Goal: Task Accomplishment & Management: Manage account settings

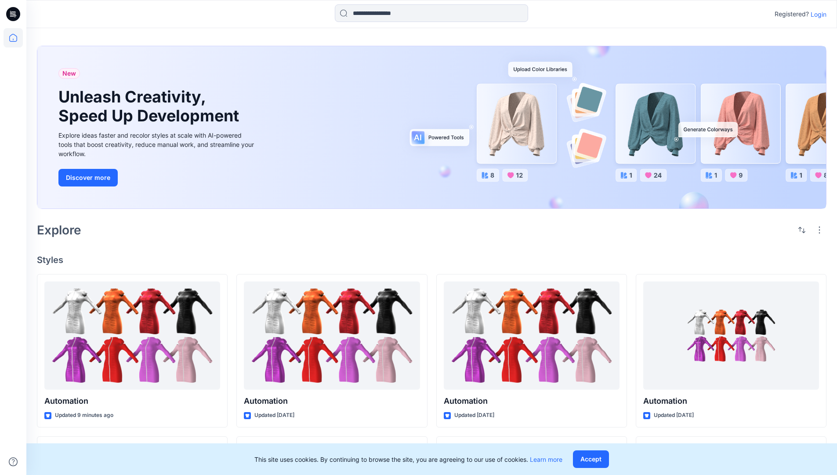
click at [816, 14] on p "Login" at bounding box center [819, 14] width 16 height 9
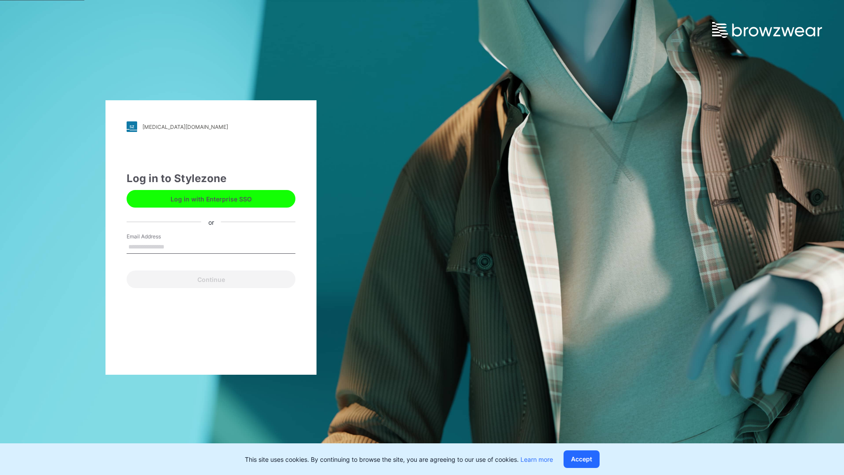
click at [174, 246] on input "Email Address" at bounding box center [211, 246] width 169 height 13
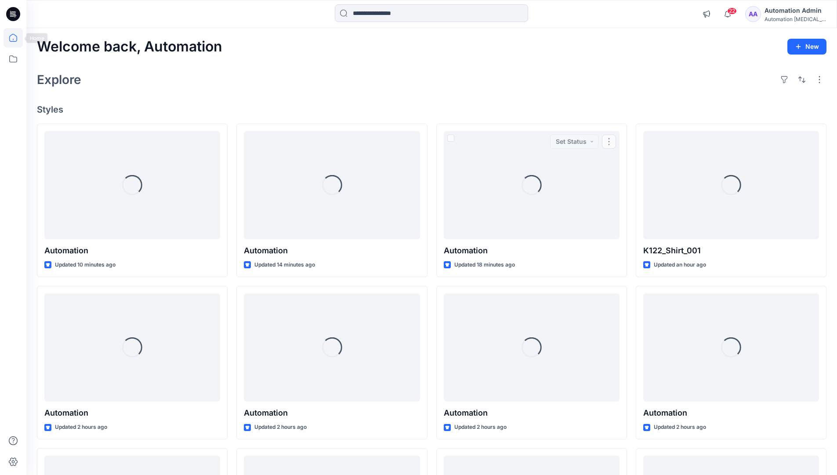
click at [17, 38] on icon at bounding box center [13, 38] width 8 height 8
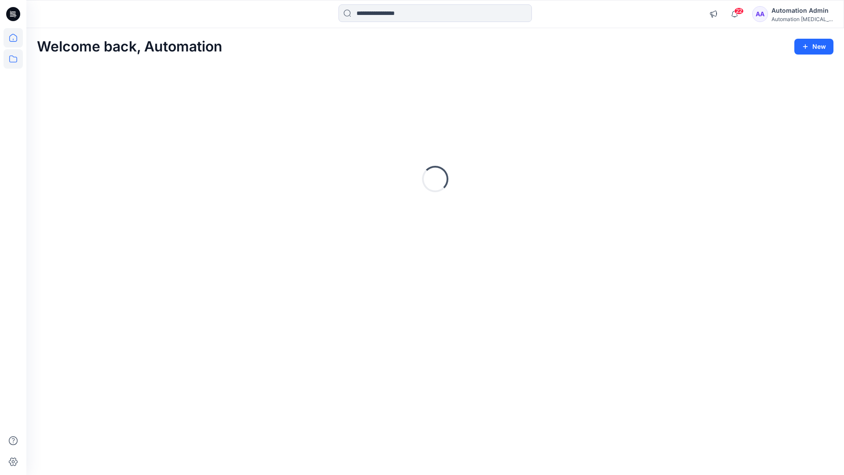
click at [15, 58] on icon at bounding box center [13, 58] width 19 height 19
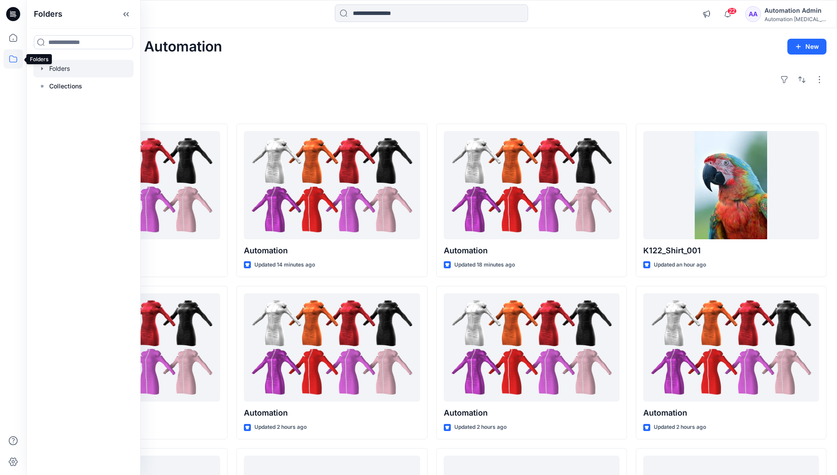
click at [64, 67] on div at bounding box center [83, 69] width 100 height 18
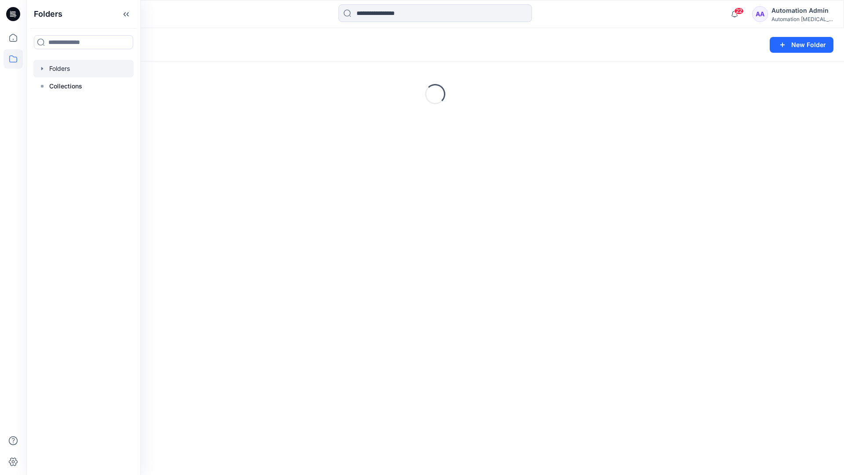
click at [366, 285] on div "Folders New Folder Loading..." at bounding box center [434, 251] width 817 height 446
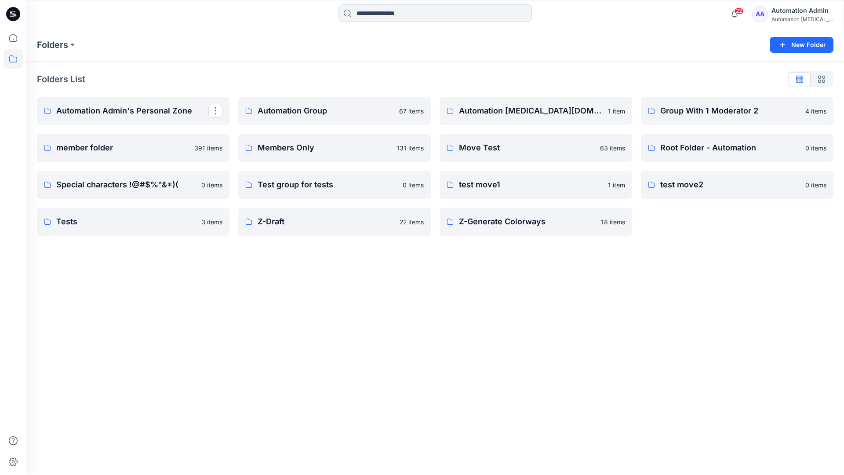
click at [149, 114] on p "Automation Admin's Personal Zone" at bounding box center [132, 111] width 152 height 12
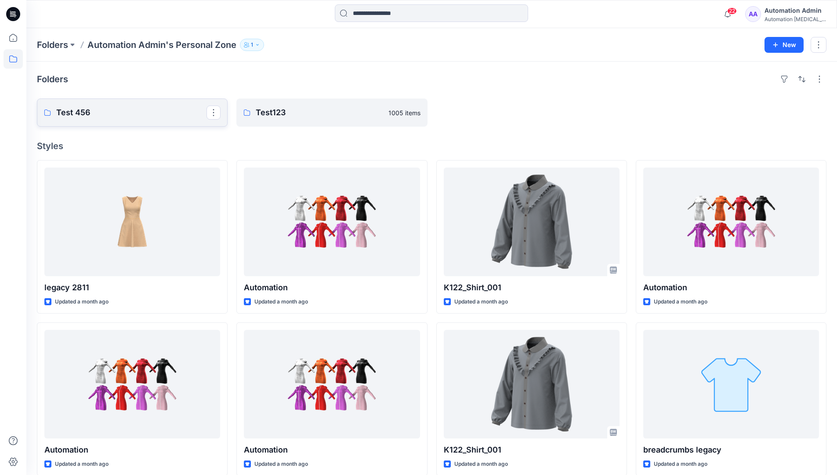
click at [127, 119] on link "Test 456" at bounding box center [132, 112] width 191 height 28
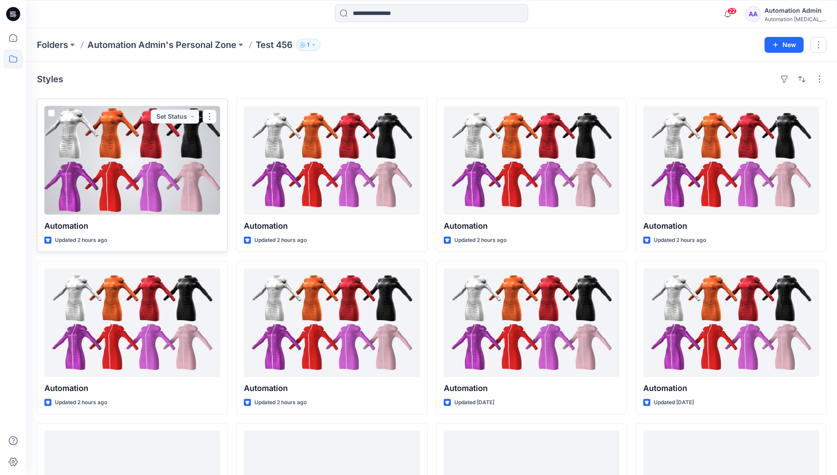
click at [52, 113] on span at bounding box center [51, 112] width 7 height 7
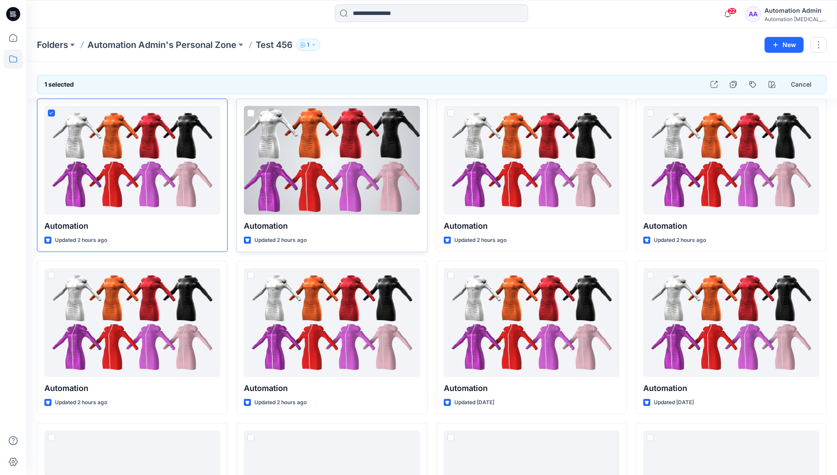
click at [251, 112] on span at bounding box center [250, 112] width 7 height 7
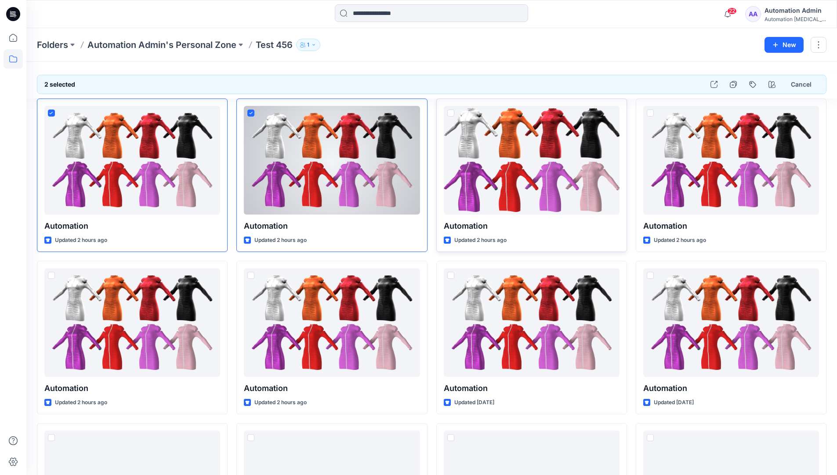
click at [450, 114] on span at bounding box center [450, 112] width 7 height 7
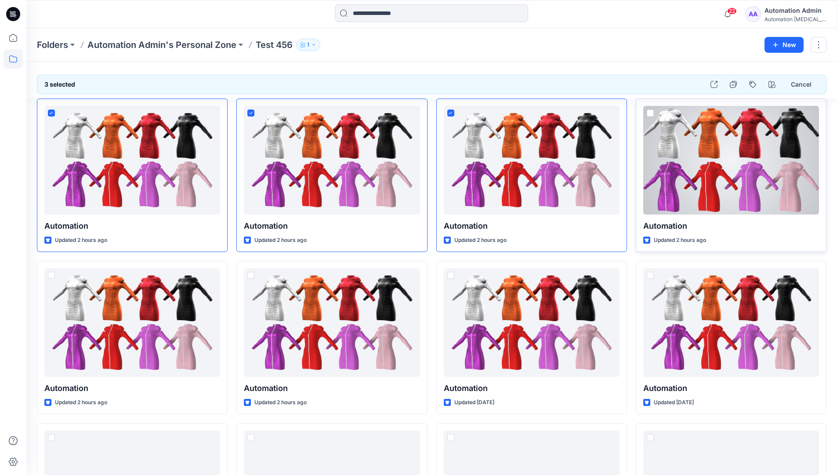
click at [652, 112] on span at bounding box center [650, 112] width 7 height 7
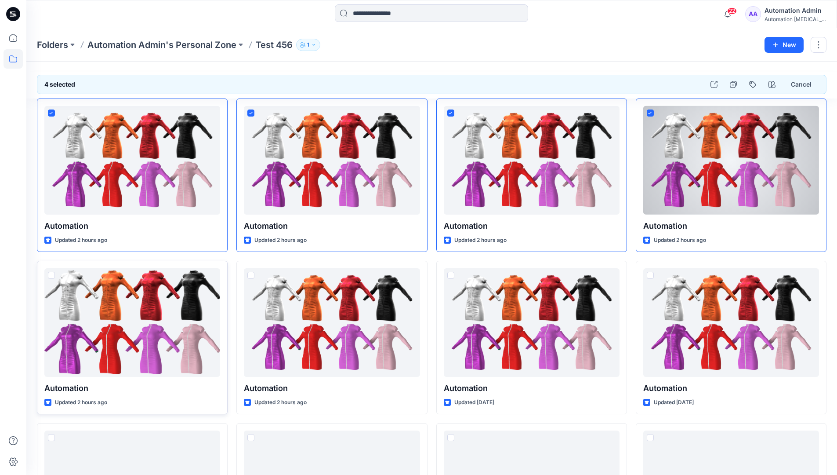
click at [52, 277] on span at bounding box center [51, 275] width 7 height 7
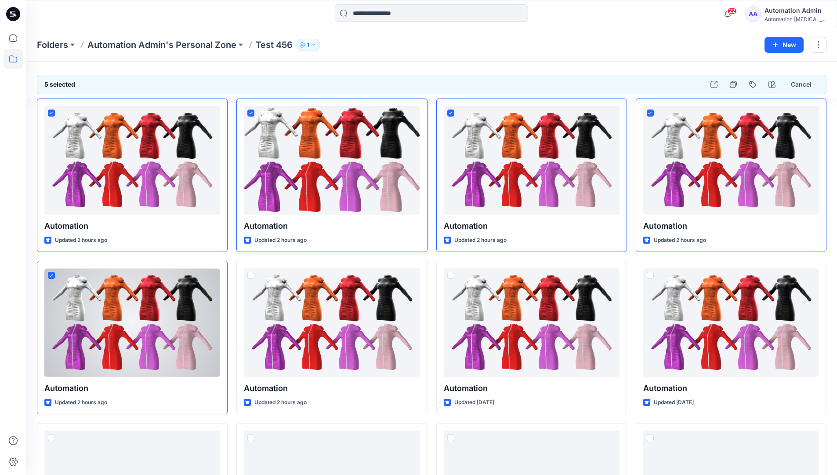
click at [252, 112] on icon at bounding box center [251, 113] width 4 height 3
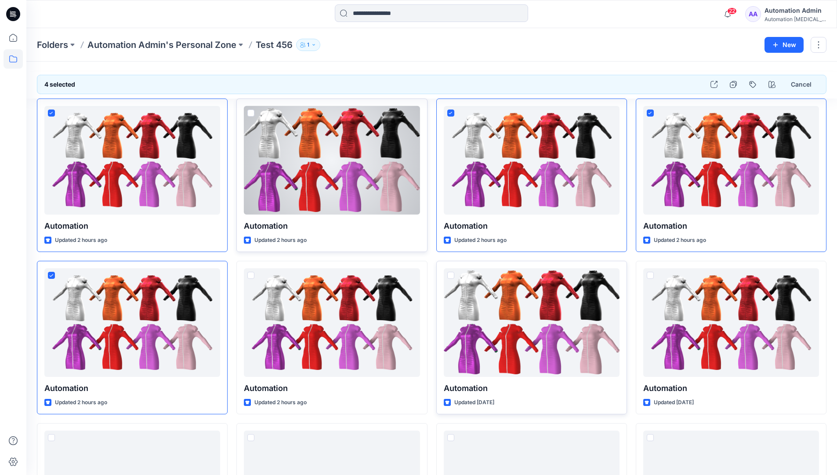
click at [451, 277] on span at bounding box center [450, 275] width 7 height 7
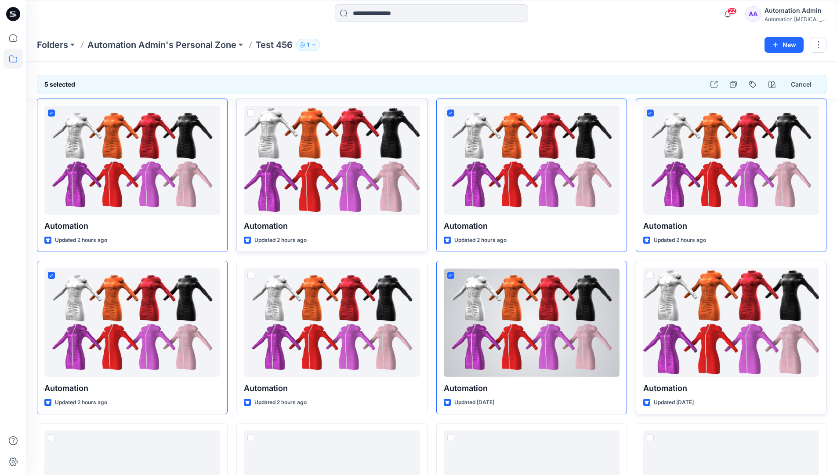
click at [652, 276] on span at bounding box center [650, 275] width 7 height 7
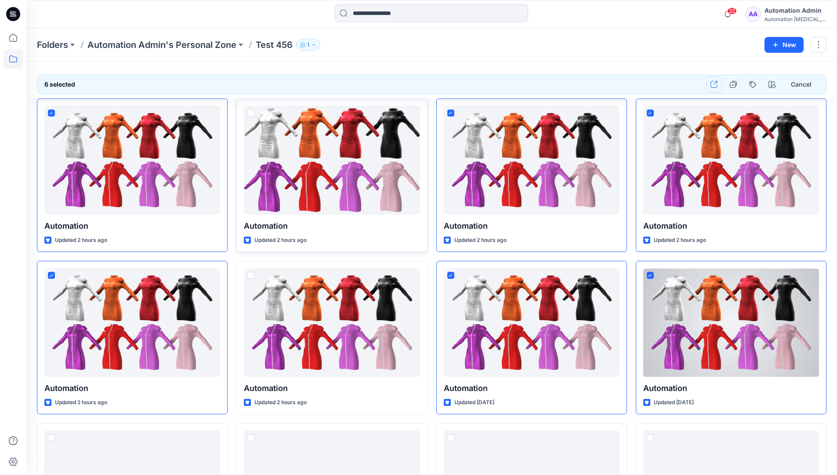
click at [716, 86] on icon "button" at bounding box center [713, 84] width 7 height 7
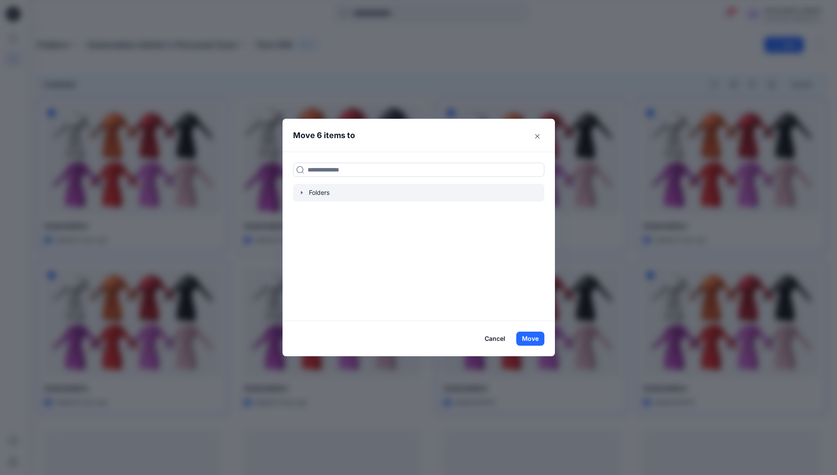
click at [304, 195] on icon "button" at bounding box center [301, 192] width 7 height 7
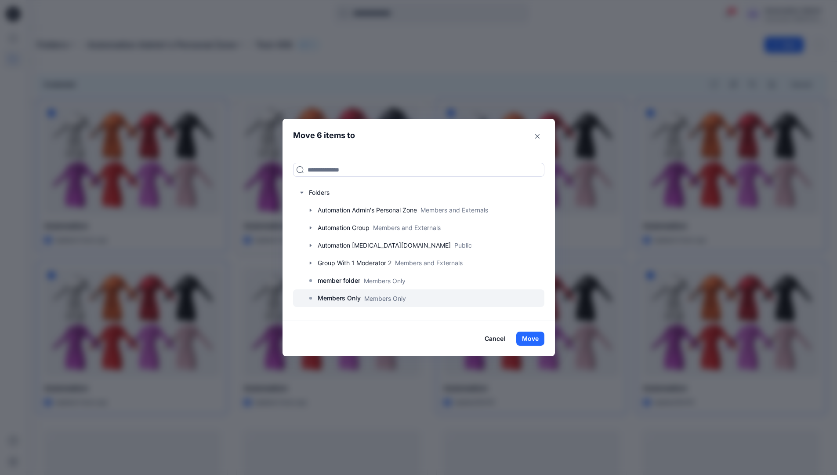
click at [345, 295] on p "Members Only" at bounding box center [339, 298] width 43 height 11
click at [530, 336] on button "Move" at bounding box center [530, 338] width 28 height 14
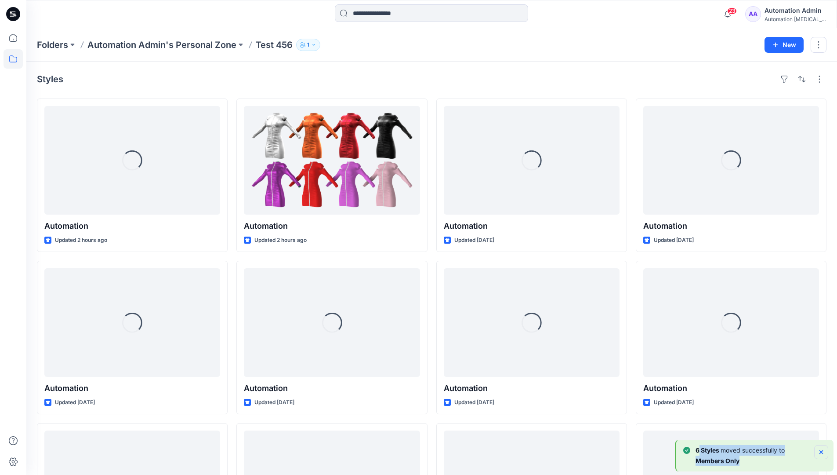
drag, startPoint x: 530, startPoint y: 336, endPoint x: 820, endPoint y: 450, distance: 312.3
click at [820, 450] on div "6 [PERSON_NAME] moved successfully to Members Only" at bounding box center [755, 455] width 145 height 21
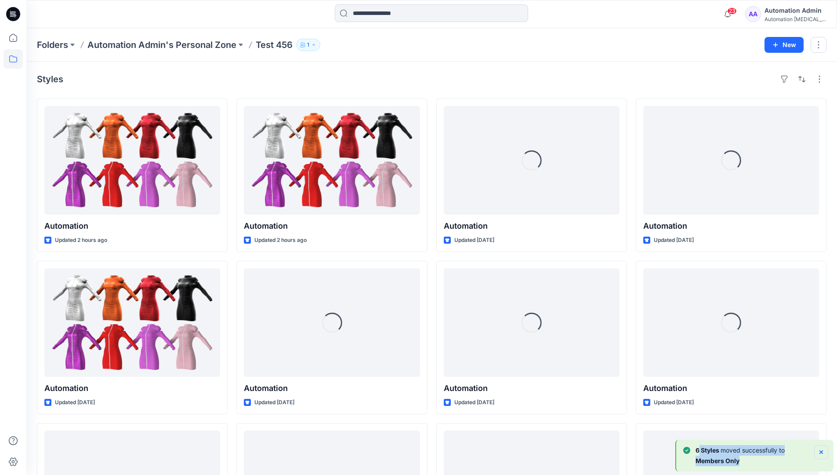
click at [820, 450] on icon "Notifications-bottom-right" at bounding box center [821, 452] width 4 height 4
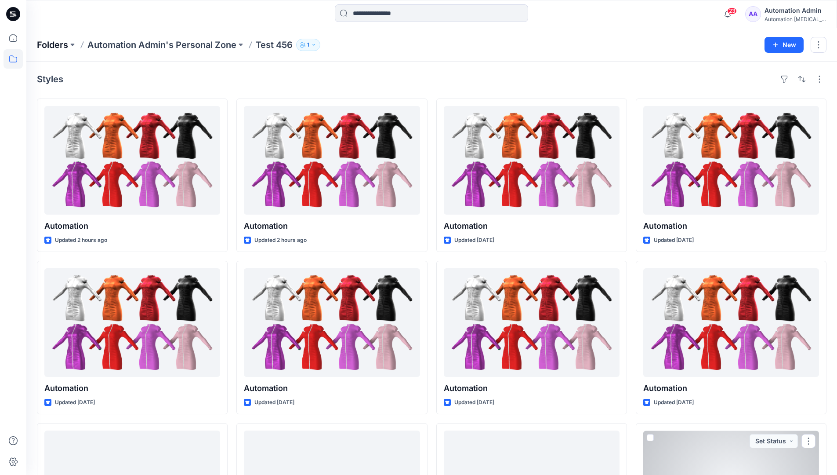
click at [53, 44] on p "Folders" at bounding box center [52, 45] width 31 height 12
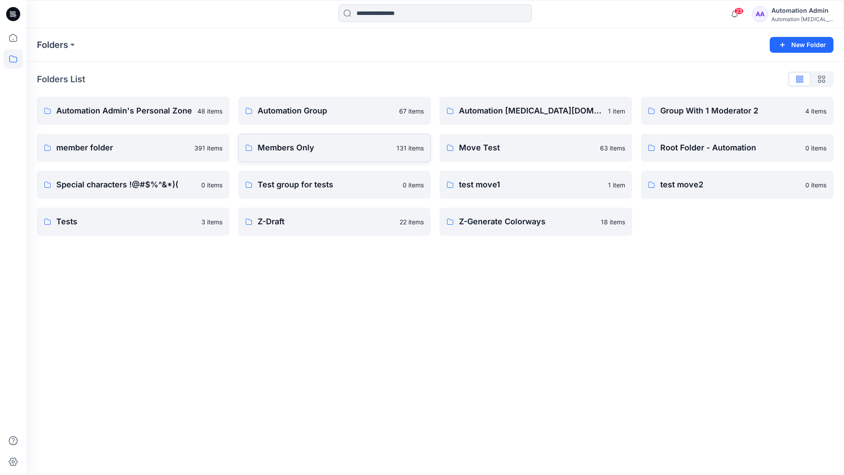
click at [285, 151] on p "Members Only" at bounding box center [324, 147] width 134 height 12
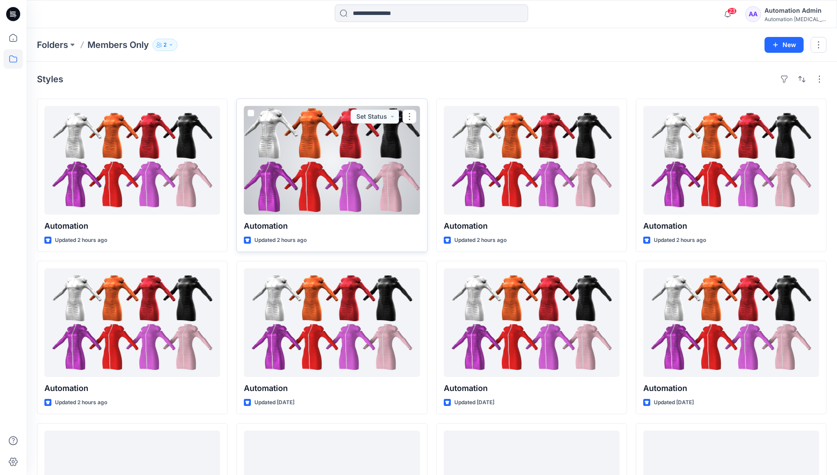
click at [250, 115] on span at bounding box center [250, 112] width 7 height 7
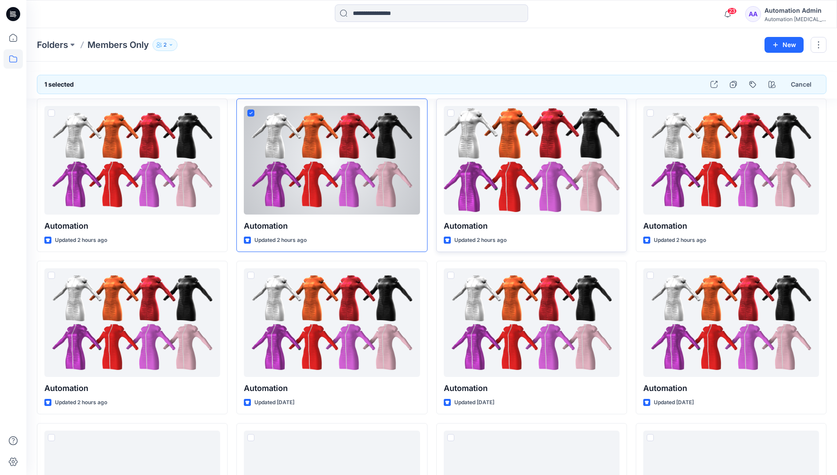
click at [453, 116] on span at bounding box center [450, 112] width 7 height 7
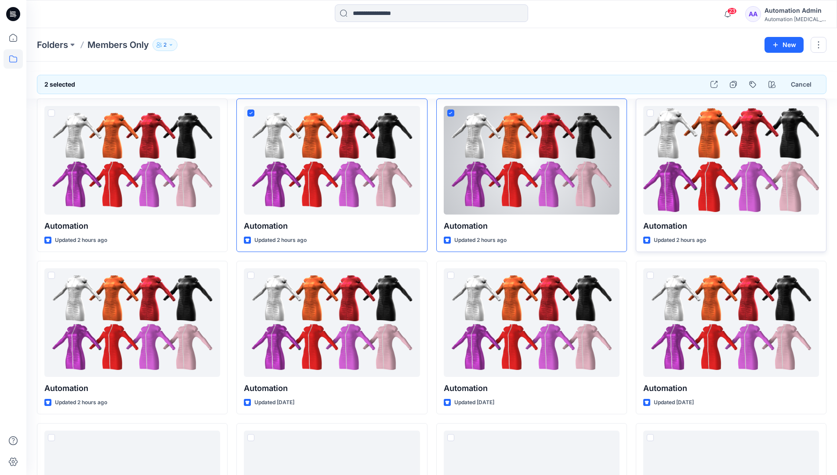
click at [649, 113] on span at bounding box center [650, 112] width 7 height 7
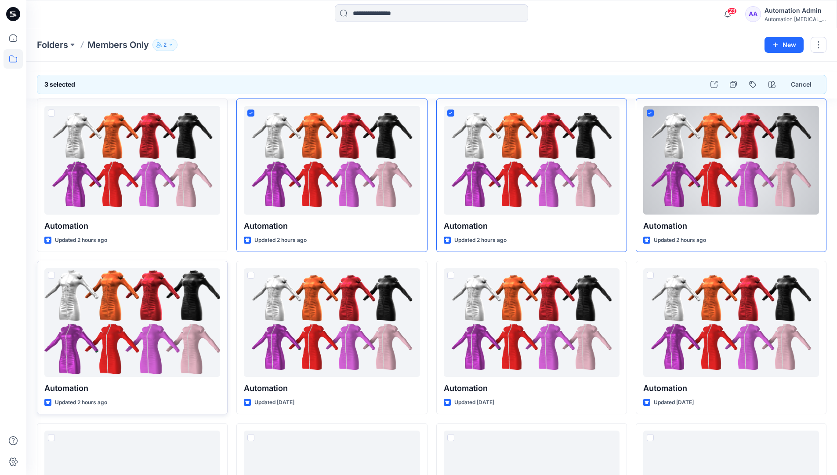
click at [51, 274] on span at bounding box center [51, 275] width 7 height 7
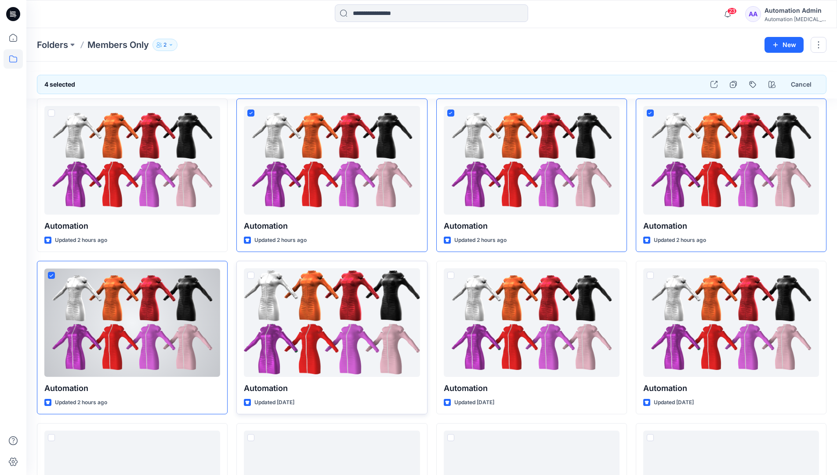
click at [251, 275] on span at bounding box center [250, 275] width 7 height 7
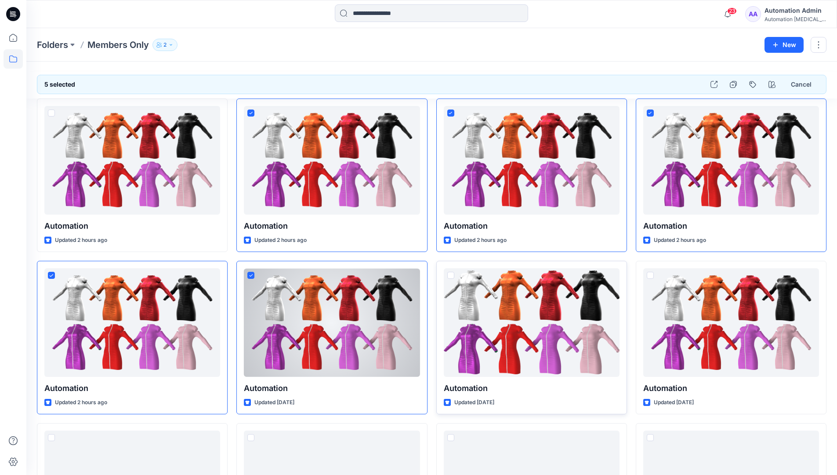
click at [451, 275] on span at bounding box center [450, 275] width 7 height 7
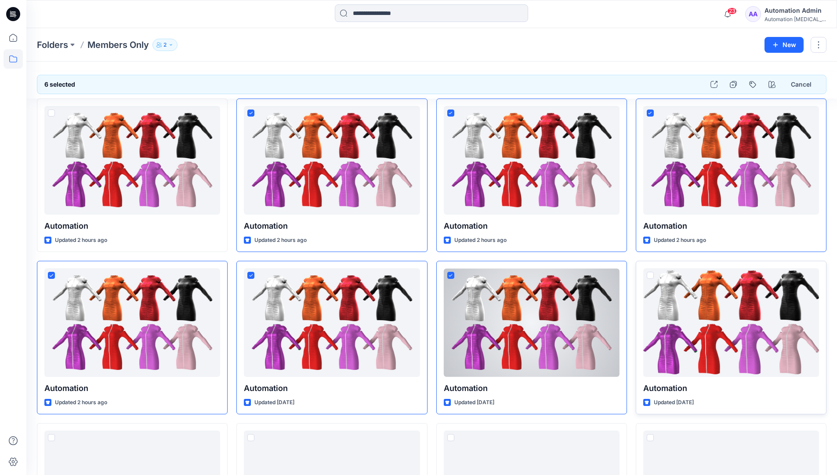
click at [651, 275] on span at bounding box center [650, 275] width 7 height 7
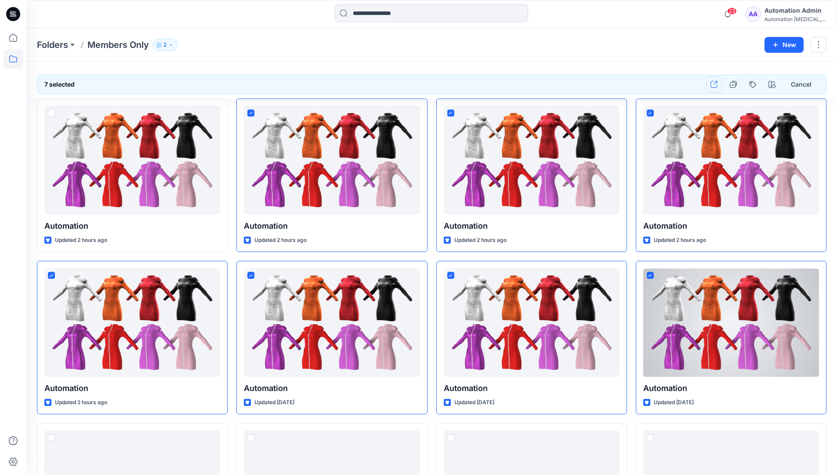
click at [712, 83] on icon "button" at bounding box center [713, 84] width 7 height 7
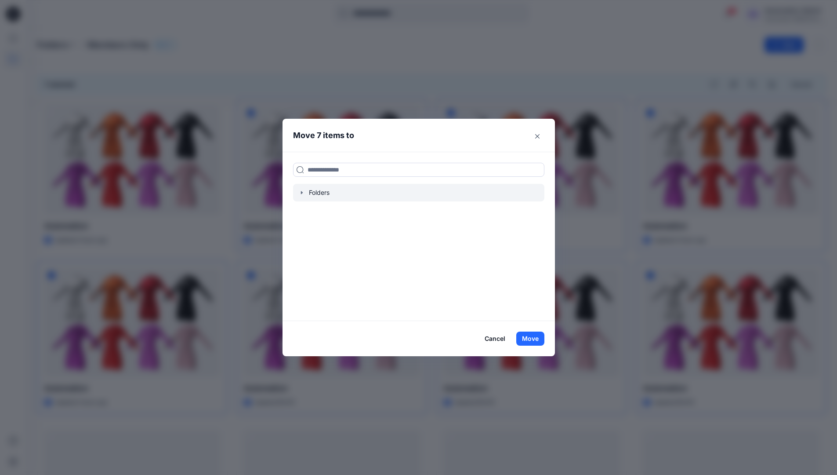
click at [302, 192] on icon "button" at bounding box center [302, 192] width 2 height 3
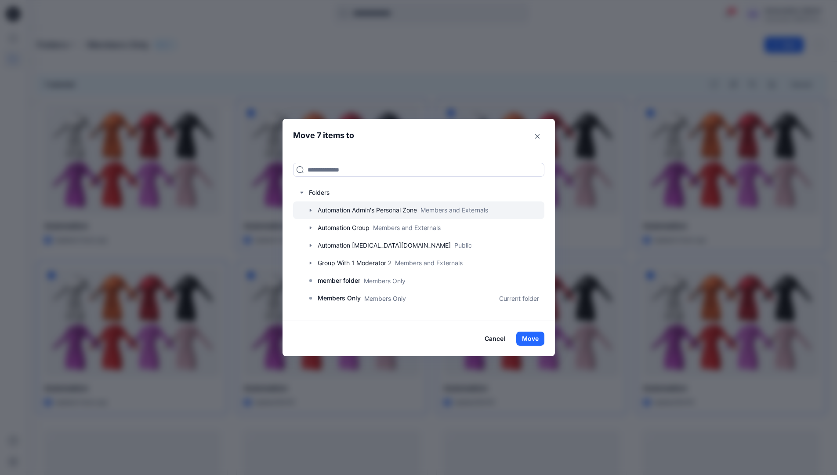
click at [311, 210] on icon "button" at bounding box center [310, 209] width 2 height 3
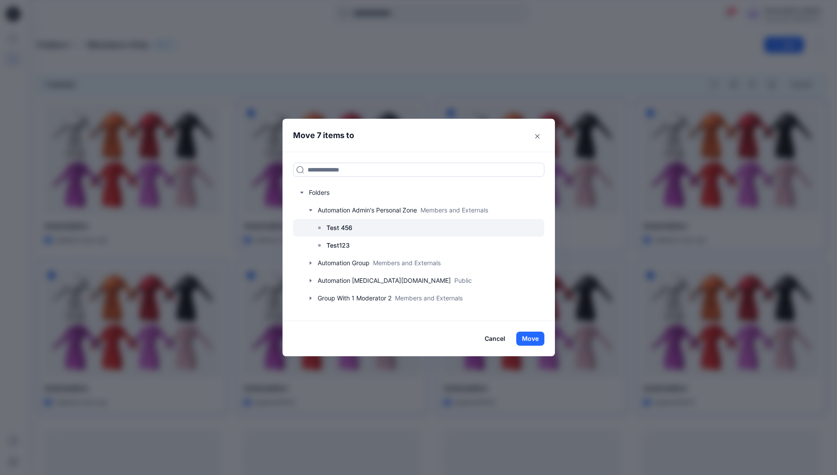
click at [344, 229] on p "Test 456" at bounding box center [339, 227] width 26 height 11
click at [530, 340] on button "Move" at bounding box center [530, 338] width 28 height 14
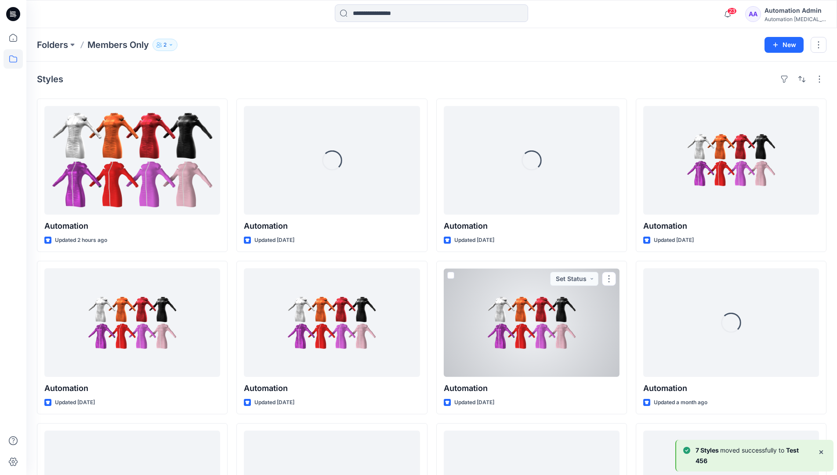
click at [716, 450] on b "7 Styles" at bounding box center [708, 449] width 25 height 7
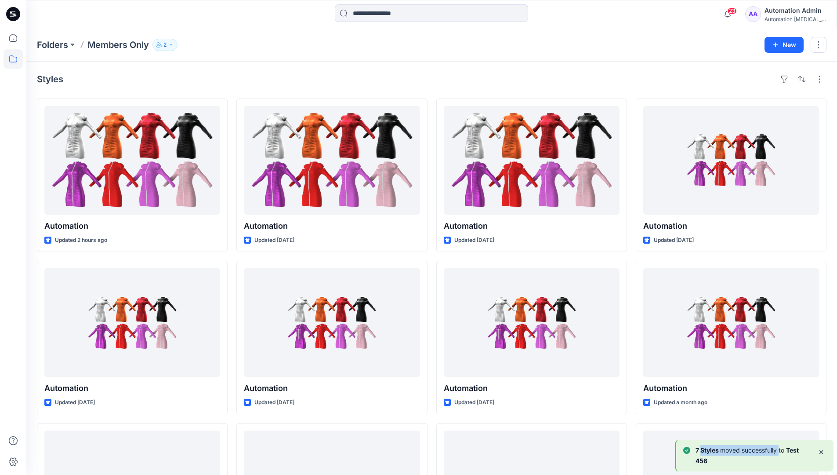
drag, startPoint x: 716, startPoint y: 450, endPoint x: 777, endPoint y: 452, distance: 60.7
click at [777, 452] on p "7 [PERSON_NAME] moved successfully to Test 456" at bounding box center [753, 455] width 115 height 21
click at [785, 15] on div "Automation Admin" at bounding box center [796, 10] width 62 height 11
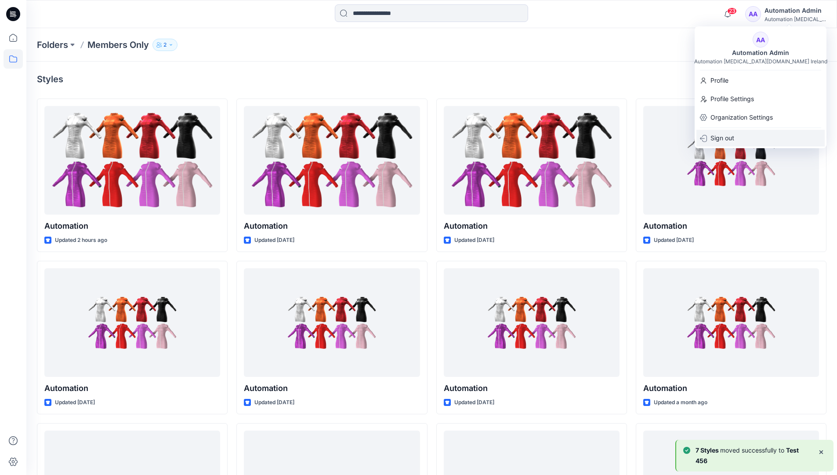
click at [732, 136] on p "Sign out" at bounding box center [722, 138] width 24 height 17
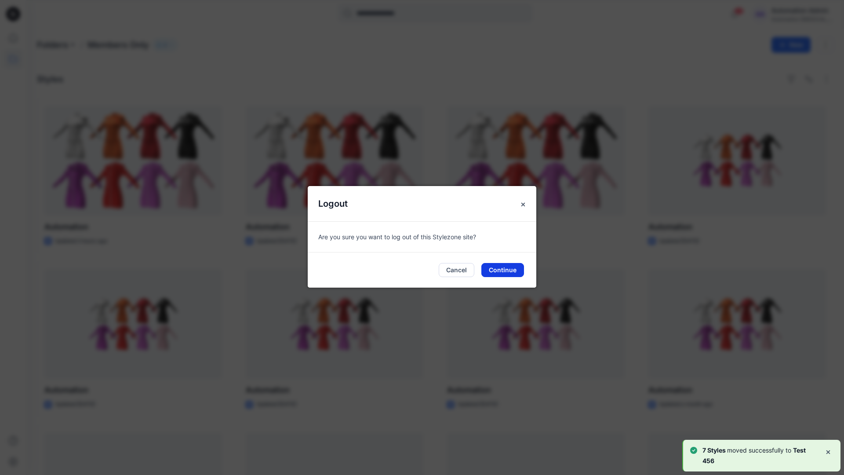
click at [512, 273] on button "Continue" at bounding box center [502, 270] width 43 height 14
